Goal: Task Accomplishment & Management: Use online tool/utility

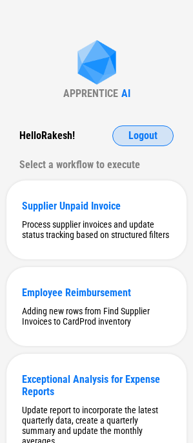
click at [149, 142] on button "Logout" at bounding box center [143, 136] width 61 height 21
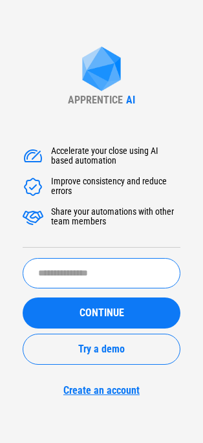
click at [112, 278] on input "text" at bounding box center [102, 273] width 158 height 30
type input "*******"
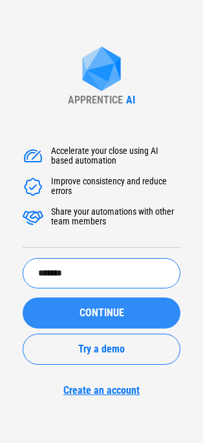
click at [92, 320] on button "CONTINUE" at bounding box center [102, 313] width 158 height 31
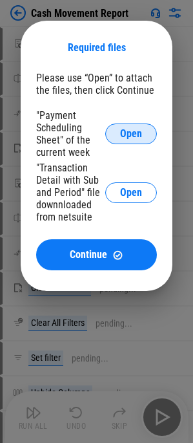
click at [130, 138] on span "Open" at bounding box center [131, 134] width 22 height 10
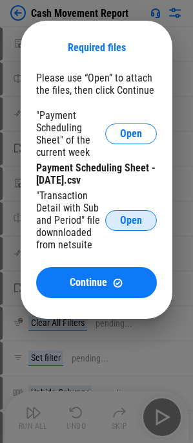
click at [122, 222] on span "Open" at bounding box center [131, 220] width 22 height 10
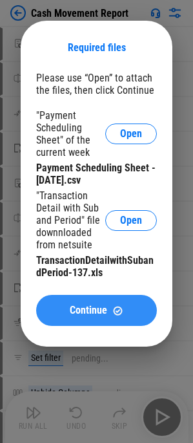
click at [116, 307] on img at bounding box center [118, 310] width 11 height 11
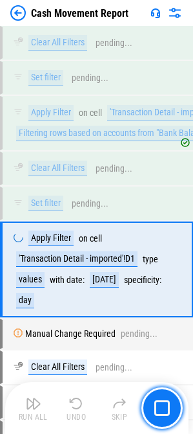
scroll to position [5324, 0]
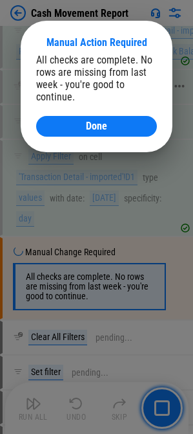
click at [142, 121] on button "Done" at bounding box center [96, 126] width 121 height 21
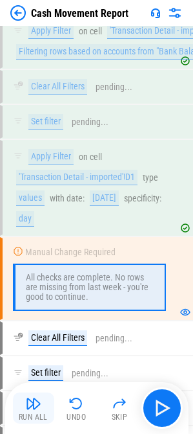
click at [26, 387] on div "Run All Undo Skip" at bounding box center [98, 407] width 171 height 41
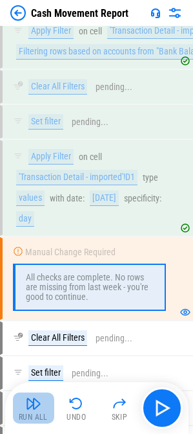
click at [26, 406] on img "button" at bounding box center [34, 403] width 16 height 16
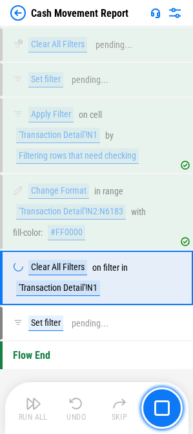
scroll to position [6276, 0]
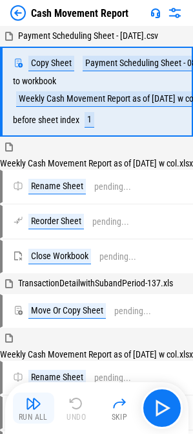
click at [19, 408] on button "Run All" at bounding box center [33, 407] width 41 height 31
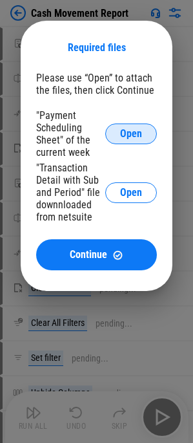
click at [144, 143] on button "Open" at bounding box center [131, 134] width 52 height 21
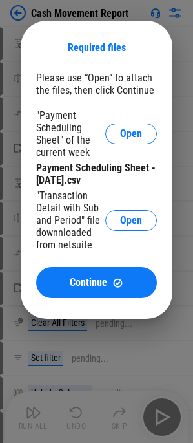
click at [147, 223] on button "Open" at bounding box center [131, 220] width 52 height 21
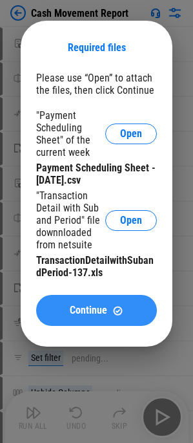
click at [92, 308] on span "Continue" at bounding box center [89, 310] width 38 height 10
